Goal: Complete application form

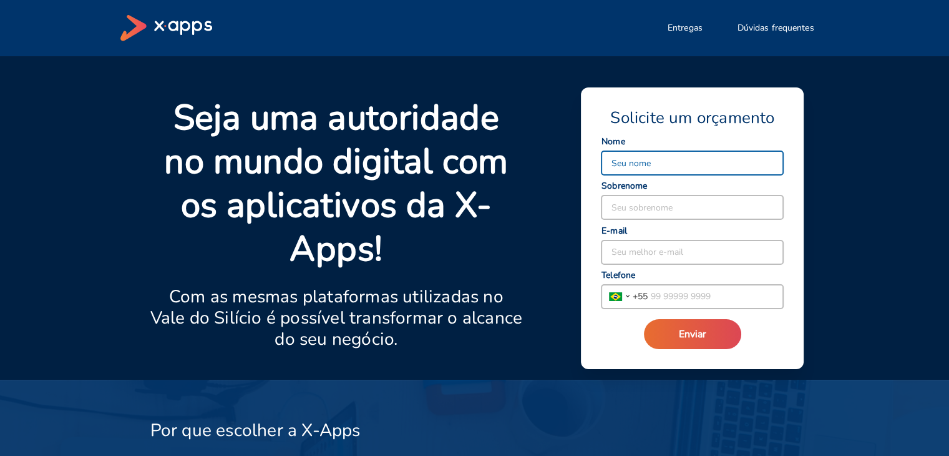
click at [666, 163] on input at bounding box center [693, 163] width 182 height 24
click at [521, 162] on p "Seja uma autoridade no mundo digital com os aplicativos da X-Apps!" at bounding box center [336, 183] width 373 height 175
click at [673, 165] on input at bounding box center [693, 163] width 182 height 24
click at [467, 183] on p "Seja uma autoridade no mundo digital com os aplicativos da X-Apps!" at bounding box center [336, 183] width 373 height 175
click at [644, 159] on input at bounding box center [693, 163] width 182 height 24
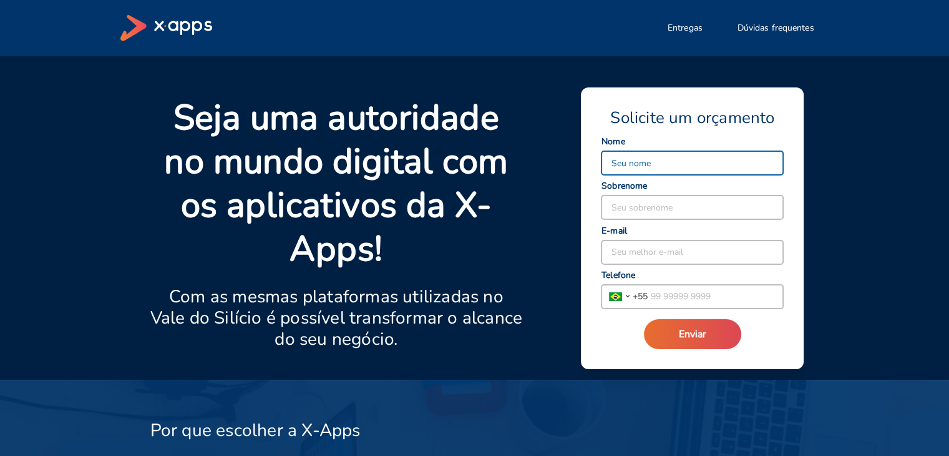
type input "[PERSON_NAME]"
type input "ARAUJO"
type input "[EMAIL_ADDRESS][DOMAIN_NAME]"
type input "[PHONE_NUMBER]"
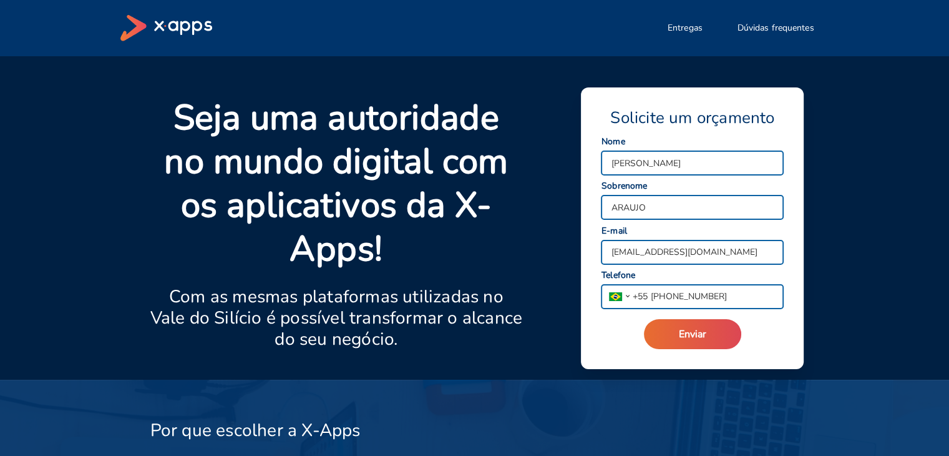
click at [618, 255] on input "[EMAIL_ADDRESS][DOMAIN_NAME]" at bounding box center [693, 252] width 182 height 24
type input "[EMAIL_ADDRESS][DOMAIN_NAME]"
click at [709, 344] on button "Enviar" at bounding box center [692, 334] width 97 height 30
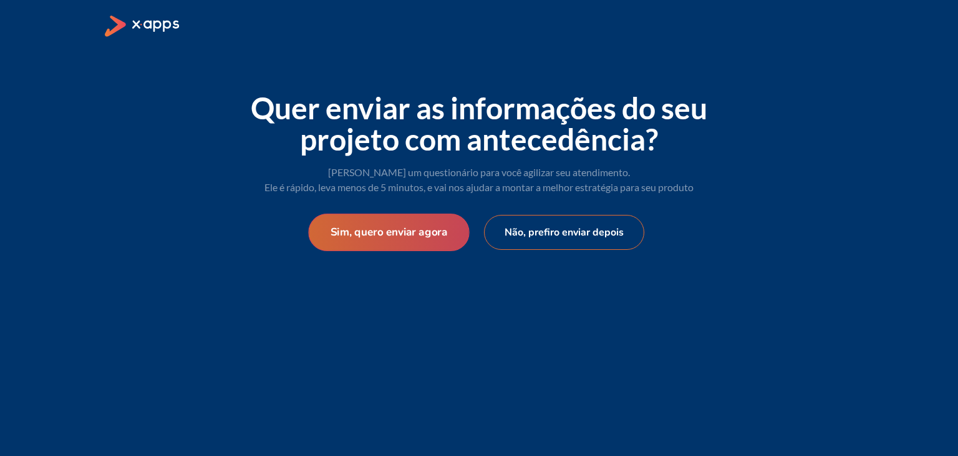
click at [389, 238] on button "Sim, quero enviar agora" at bounding box center [388, 231] width 161 height 37
